Goal: Transaction & Acquisition: Purchase product/service

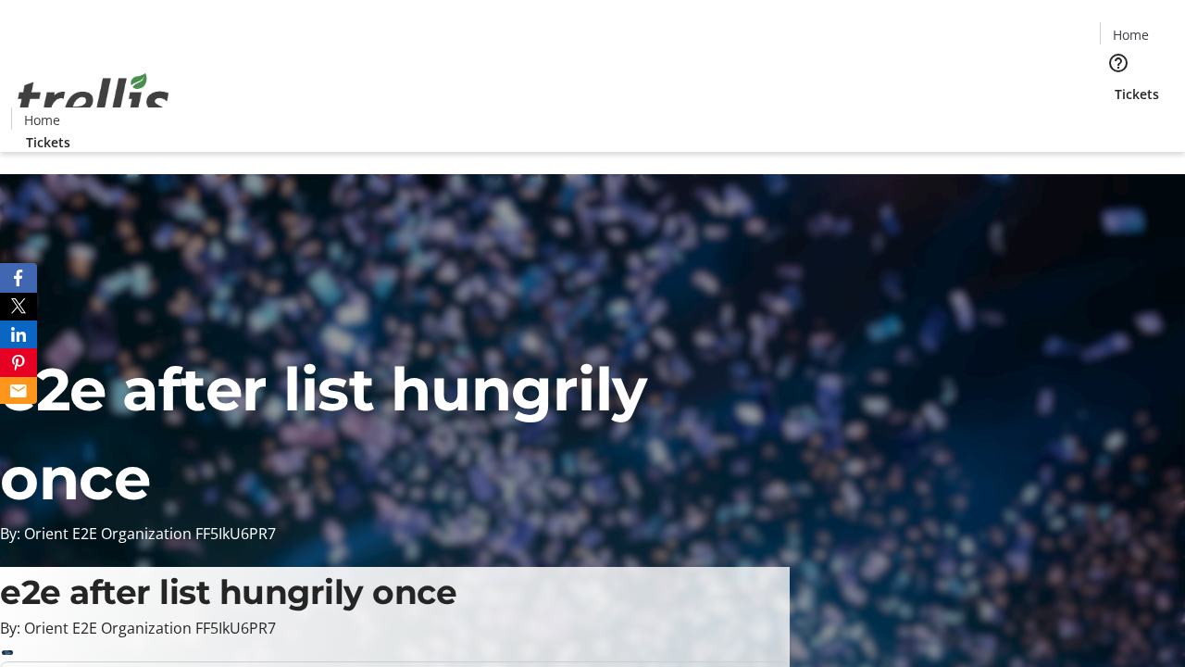
click at [1115, 84] on span "Tickets" at bounding box center [1137, 93] width 44 height 19
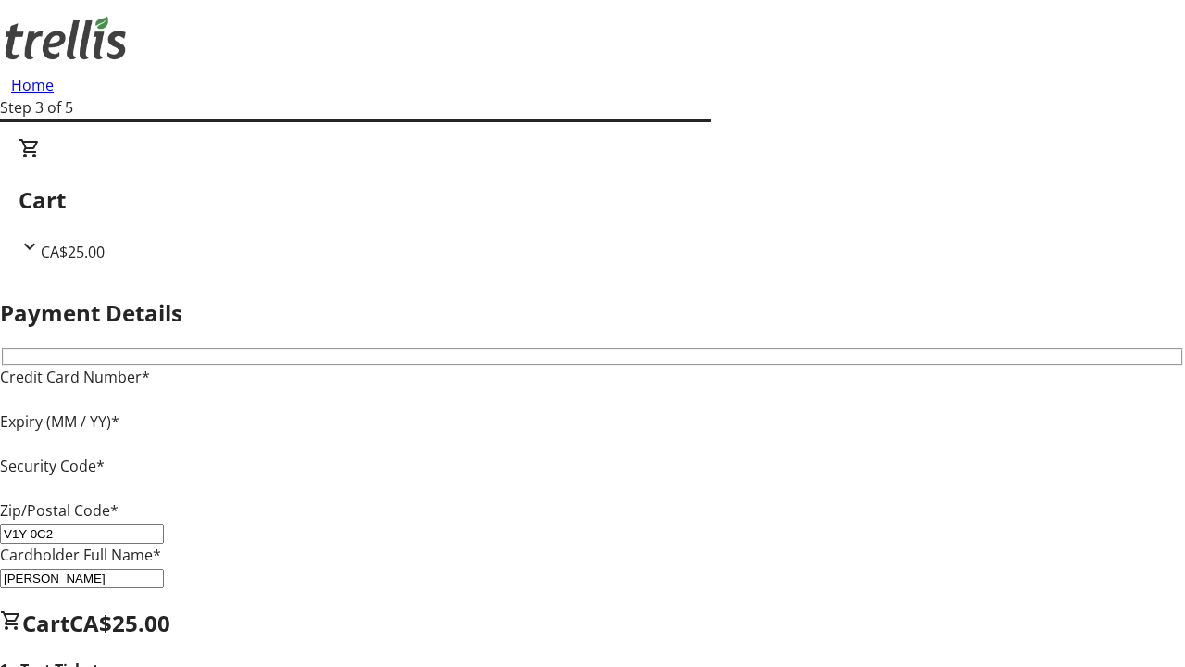
type input "V1Y 0C2"
